Goal: Task Accomplishment & Management: Manage account settings

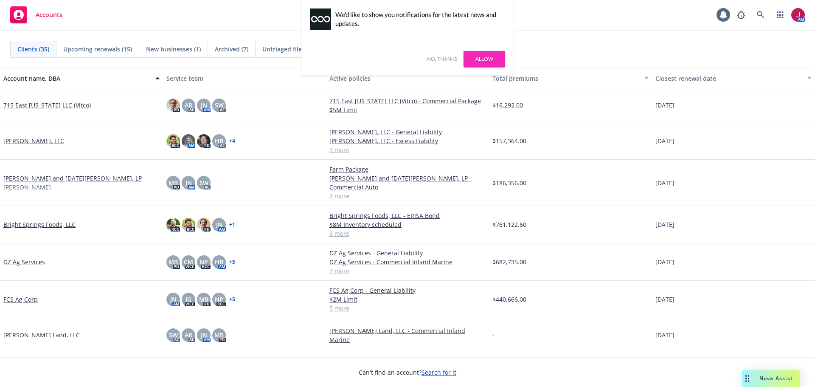
click at [447, 60] on link "No, thanks" at bounding box center [442, 59] width 30 height 8
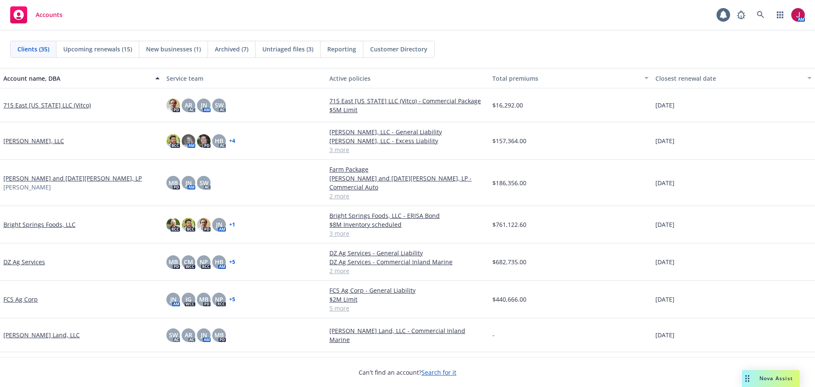
click at [288, 50] on span "Untriaged files (3)" at bounding box center [287, 49] width 51 height 9
